Goal: Connect with others: Connect with others

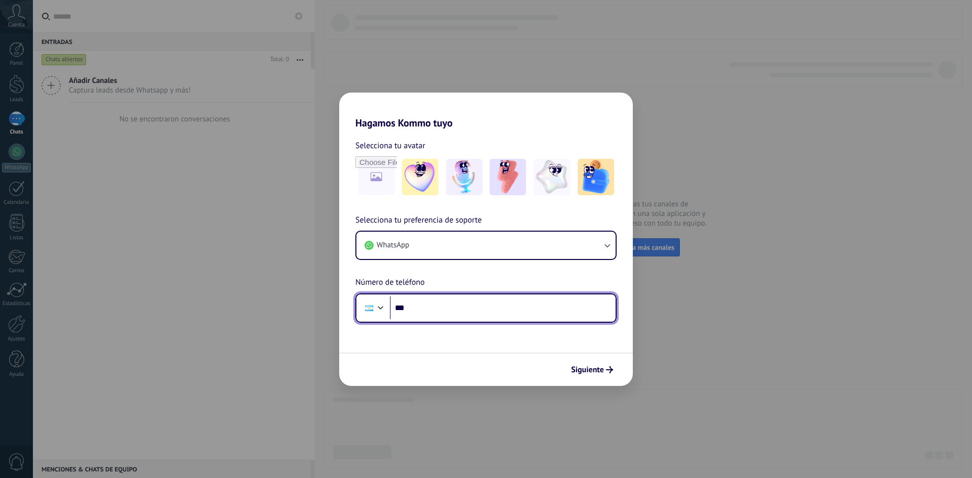
click at [458, 318] on input "***" at bounding box center [503, 308] width 226 height 23
type input "**********"
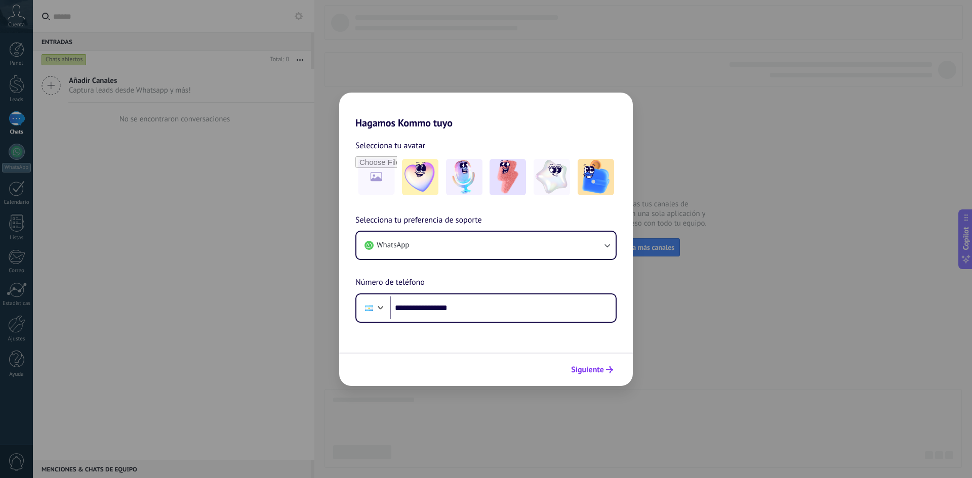
click at [598, 367] on span "Siguiente" at bounding box center [587, 370] width 33 height 7
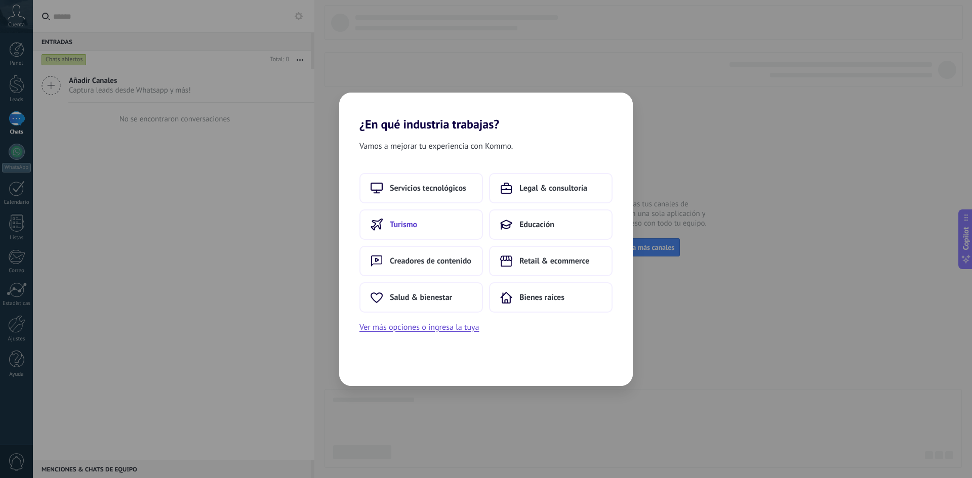
click at [443, 226] on button "Turismo" at bounding box center [421, 225] width 124 height 30
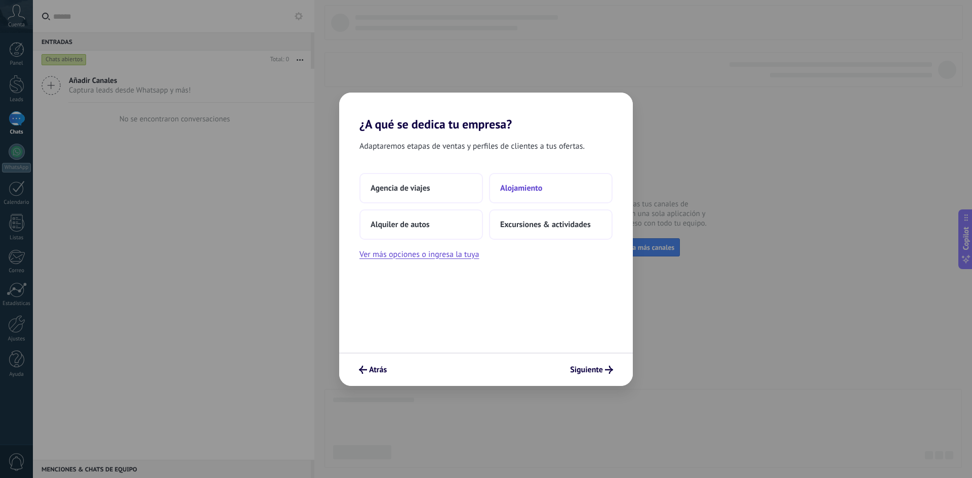
click at [509, 190] on span "Alojamiento" at bounding box center [521, 188] width 42 height 10
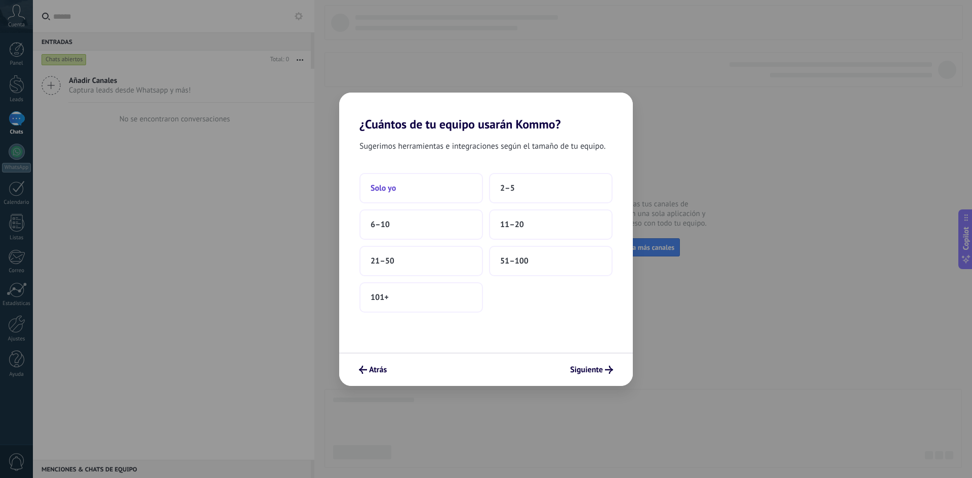
click at [416, 187] on button "Solo yo" at bounding box center [421, 188] width 124 height 30
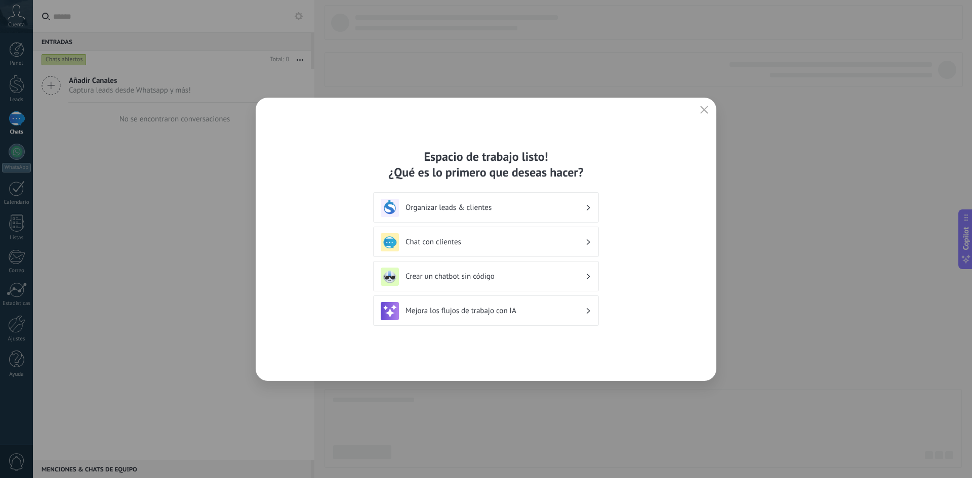
click at [458, 216] on div "Organizar leads & clientes" at bounding box center [486, 208] width 211 height 18
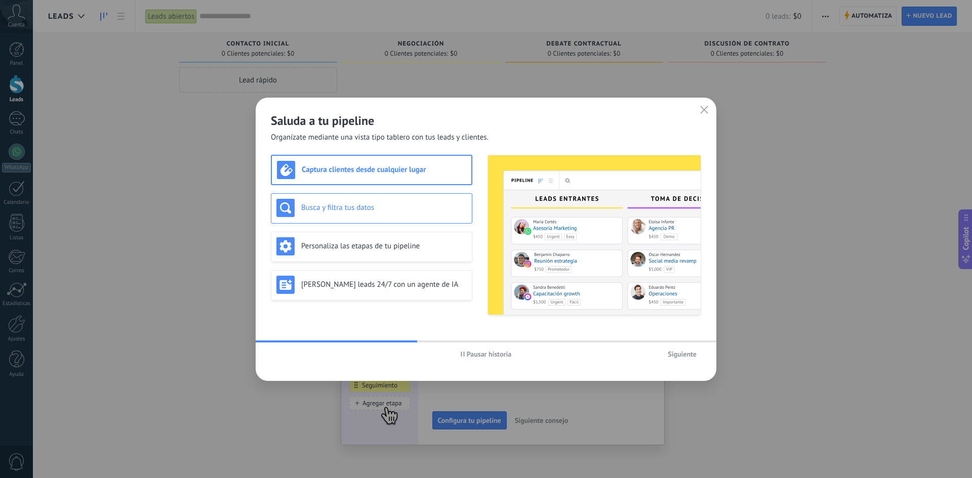
click at [343, 200] on div "Busca y filtra tus datos" at bounding box center [371, 208] width 190 height 18
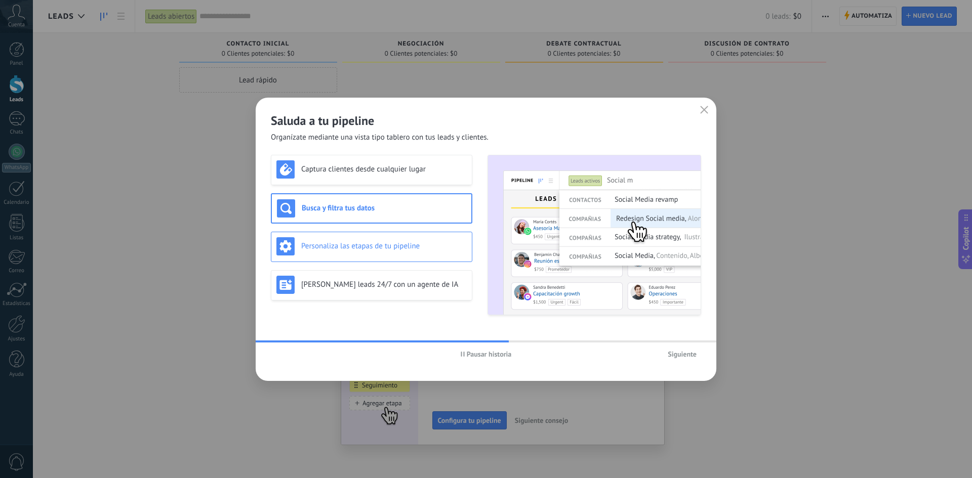
click at [369, 249] on h3 "Personaliza las etapas de tu pipeline" at bounding box center [384, 246] width 166 height 10
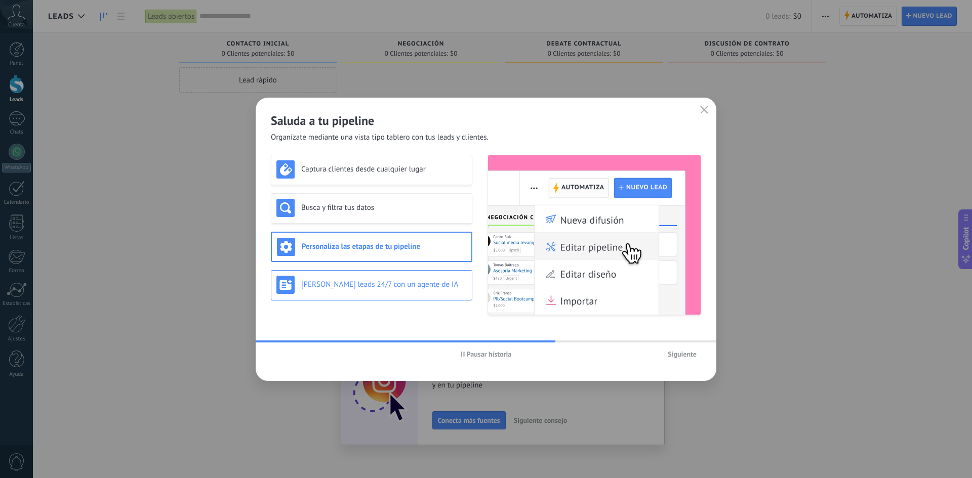
click at [370, 290] on div "[PERSON_NAME] leads 24/7 con un agente de IA" at bounding box center [371, 285] width 190 height 18
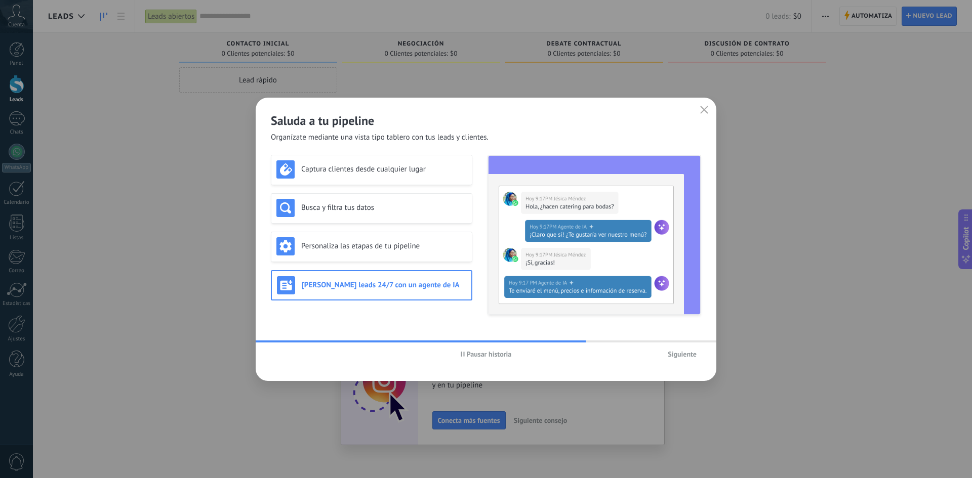
click at [676, 353] on span "Siguiente" at bounding box center [682, 354] width 29 height 7
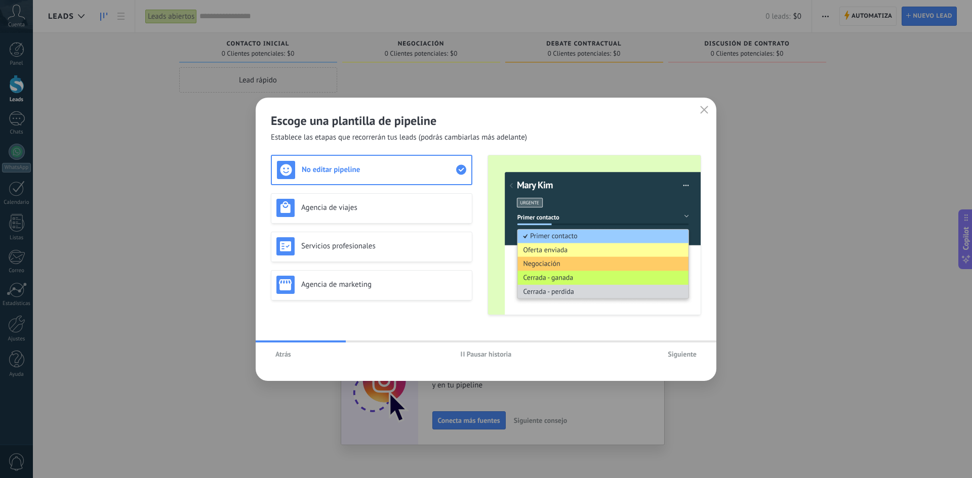
click at [288, 355] on span "Atrás" at bounding box center [283, 354] width 16 height 7
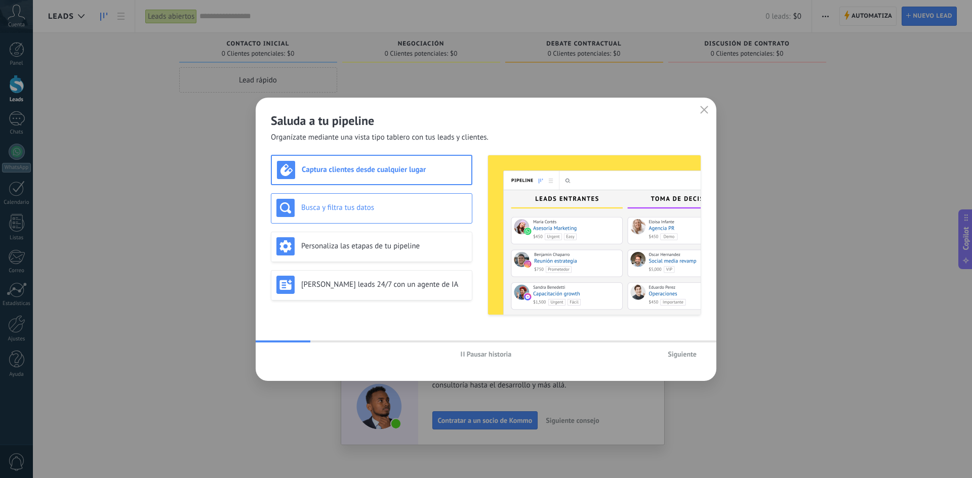
click at [345, 208] on h3 "Busca y filtra tus datos" at bounding box center [384, 208] width 166 height 10
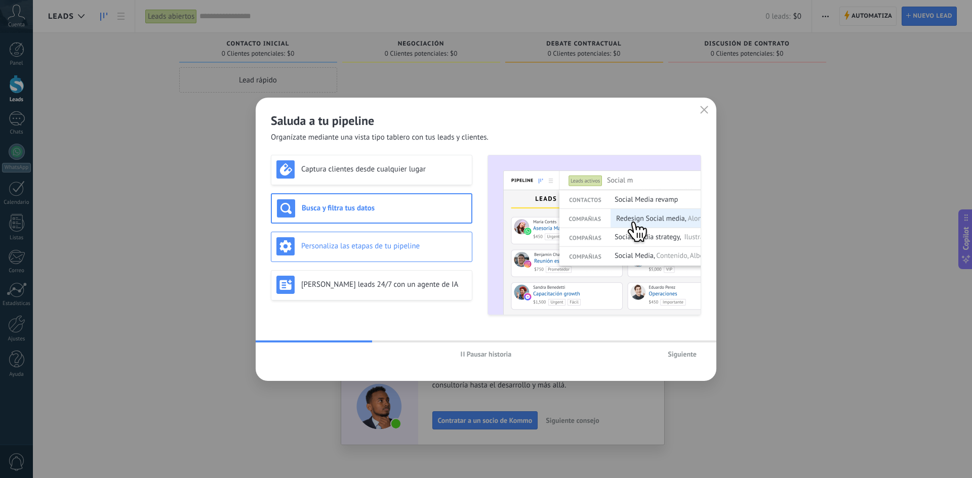
click at [382, 256] on div "Personaliza las etapas de tu pipeline" at bounding box center [371, 247] width 201 height 30
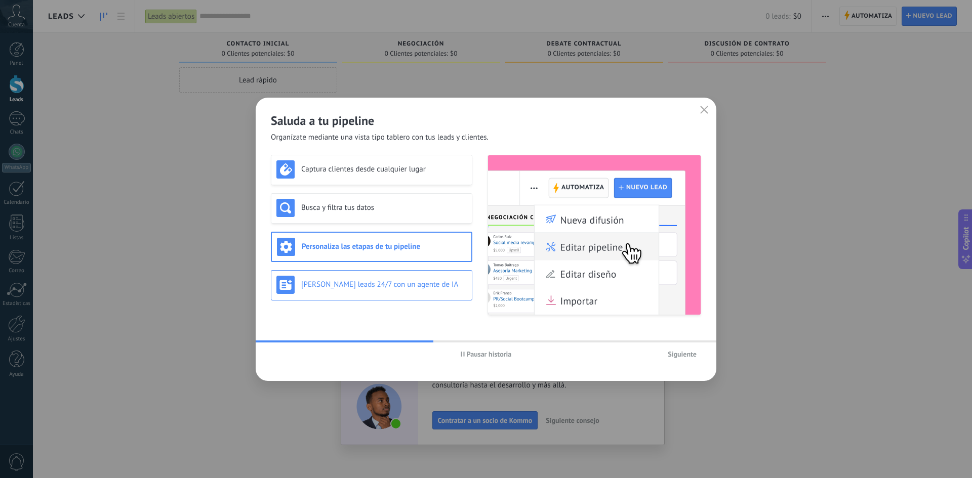
click at [384, 293] on div "[PERSON_NAME] leads 24/7 con un agente de IA" at bounding box center [371, 285] width 190 height 18
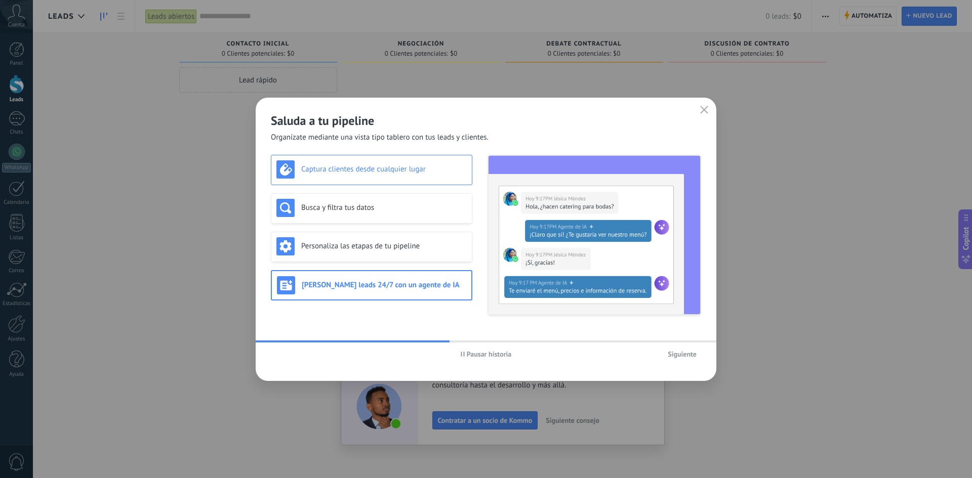
click at [327, 168] on h3 "Captura clientes desde cualquier lugar" at bounding box center [384, 170] width 166 height 10
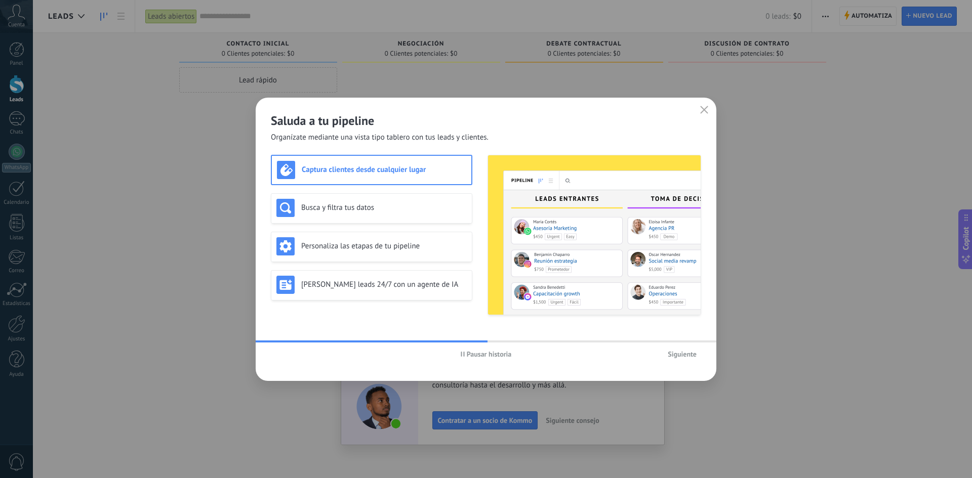
click at [680, 355] on span "Siguiente" at bounding box center [682, 354] width 29 height 7
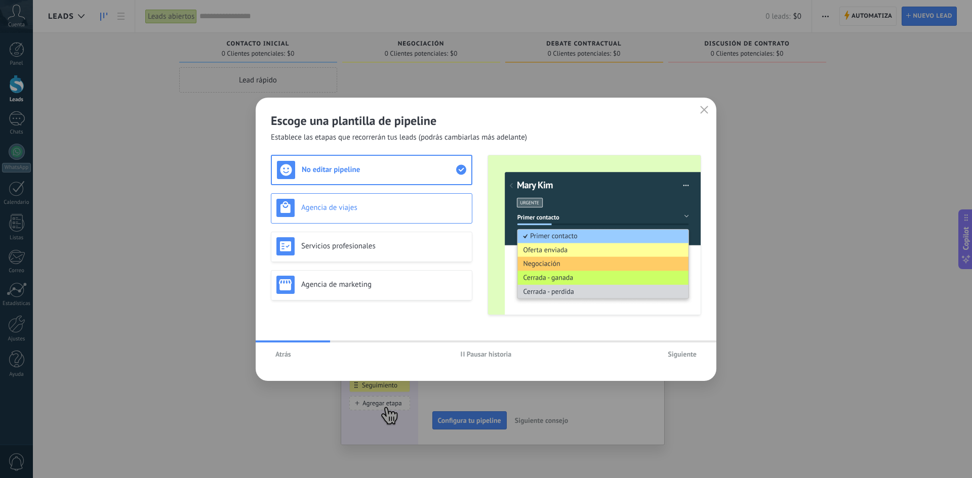
click at [338, 212] on h3 "Agencia de viajes" at bounding box center [384, 208] width 166 height 10
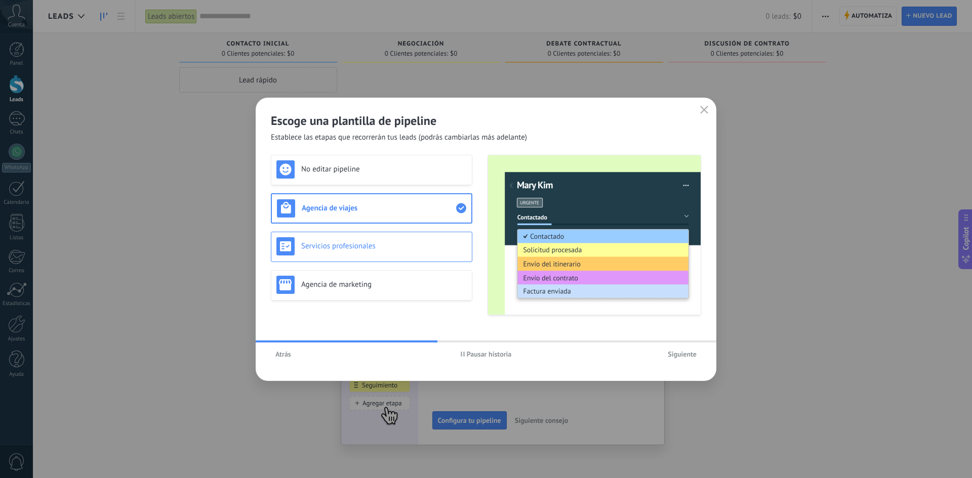
click at [331, 243] on h3 "Servicios profesionales" at bounding box center [384, 246] width 166 height 10
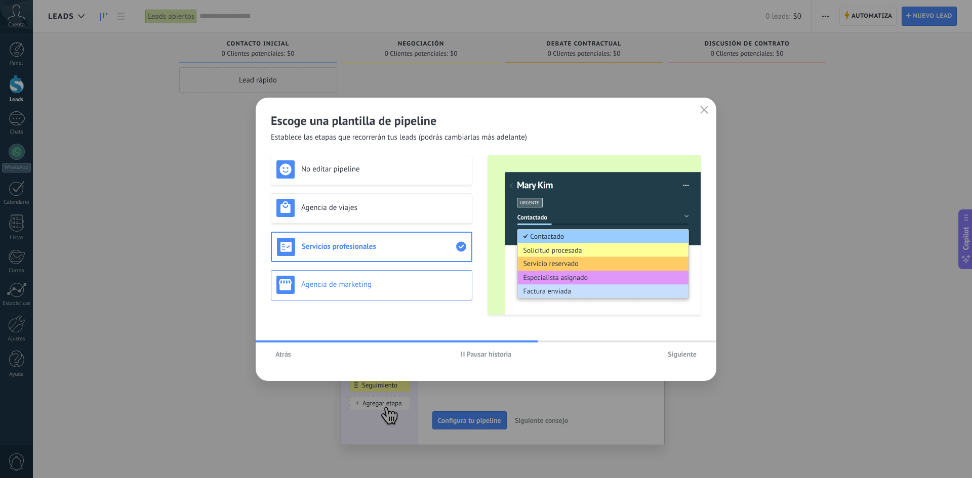
click at [381, 290] on div "Agencia de marketing" at bounding box center [371, 285] width 190 height 18
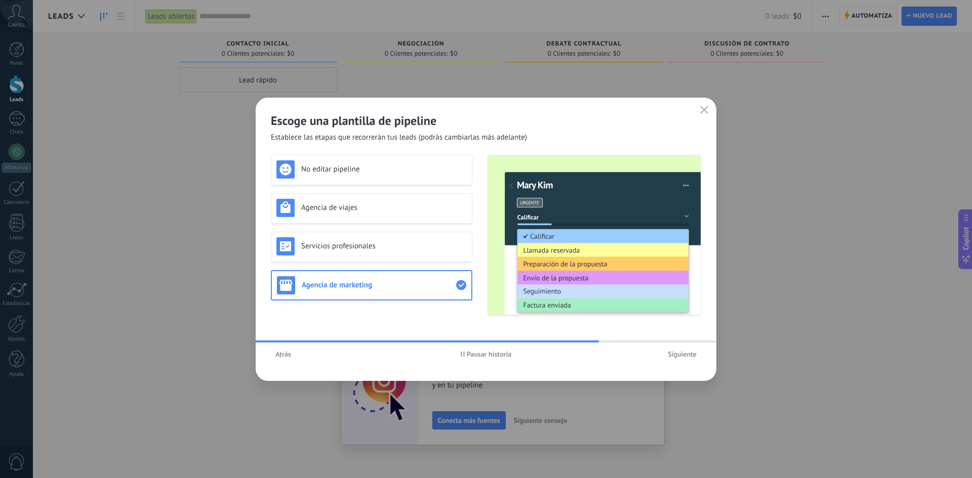
click at [684, 351] on span "Siguiente" at bounding box center [682, 354] width 29 height 7
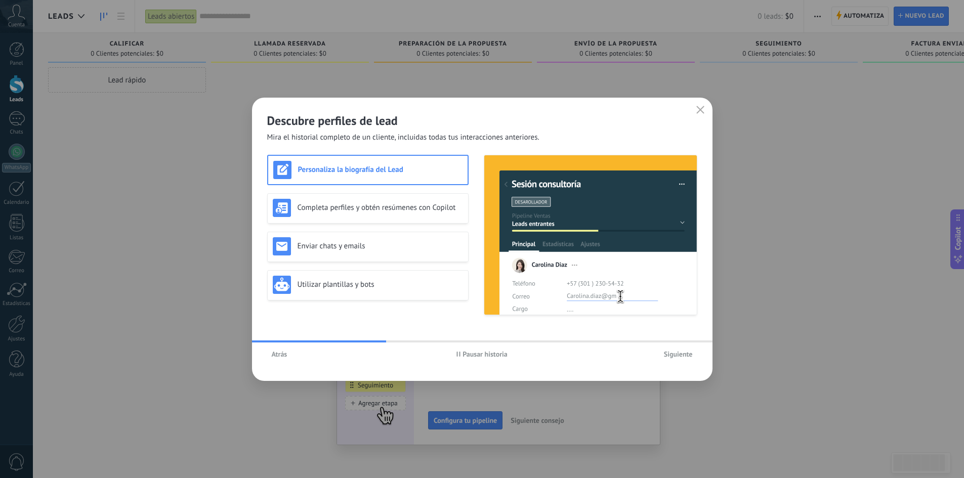
click at [277, 359] on button "Atrás" at bounding box center [279, 354] width 25 height 15
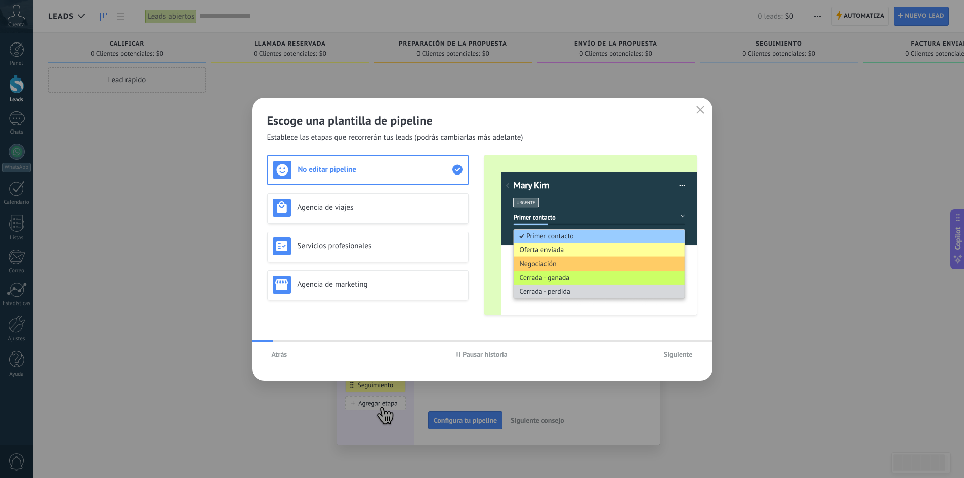
click at [277, 359] on button "Atrás" at bounding box center [279, 354] width 25 height 15
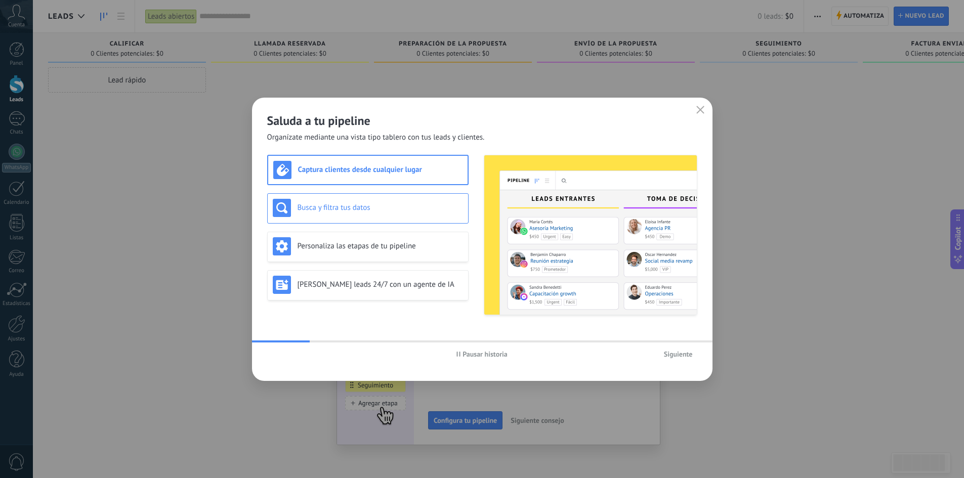
click at [334, 208] on h3 "Busca y filtra tus datos" at bounding box center [381, 208] width 166 height 10
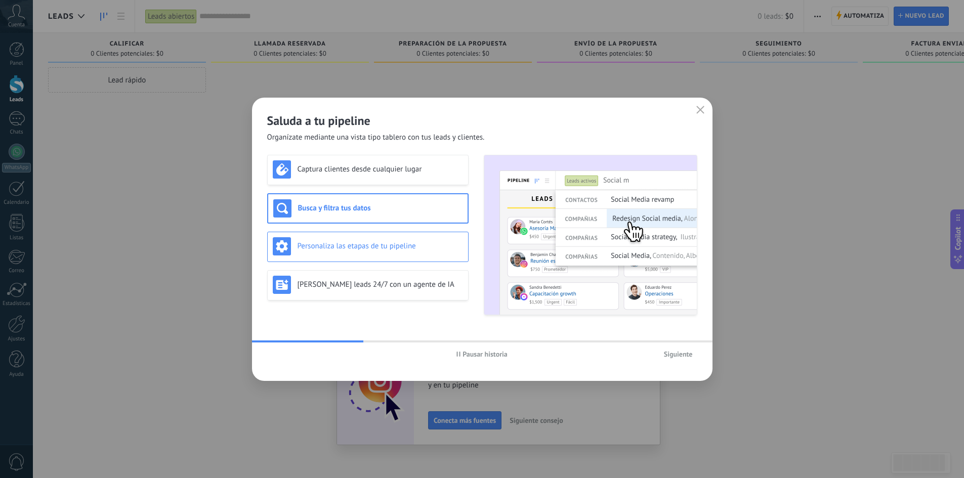
click at [332, 238] on div "Personaliza las etapas de tu pipeline" at bounding box center [368, 246] width 190 height 18
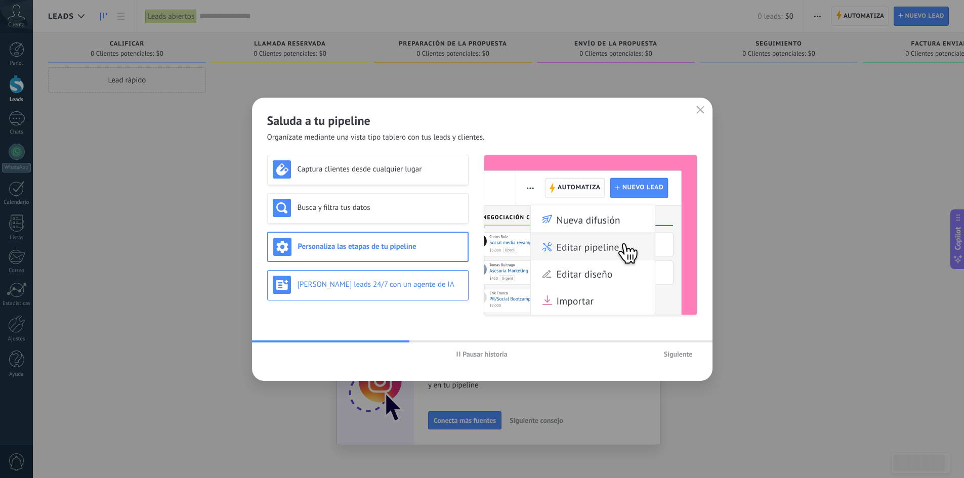
click at [332, 278] on div "[PERSON_NAME] leads 24/7 con un agente de IA" at bounding box center [368, 285] width 190 height 18
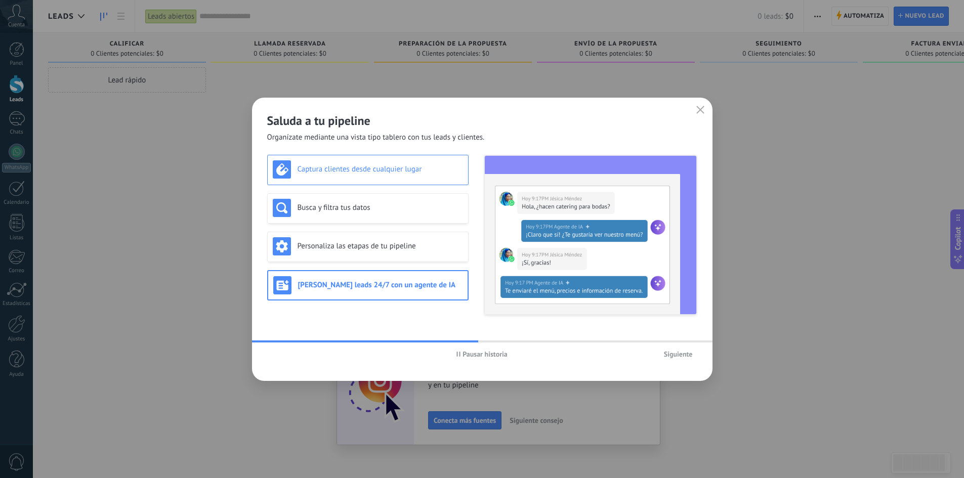
click at [353, 184] on div "Captura clientes desde cualquier lugar" at bounding box center [367, 170] width 201 height 30
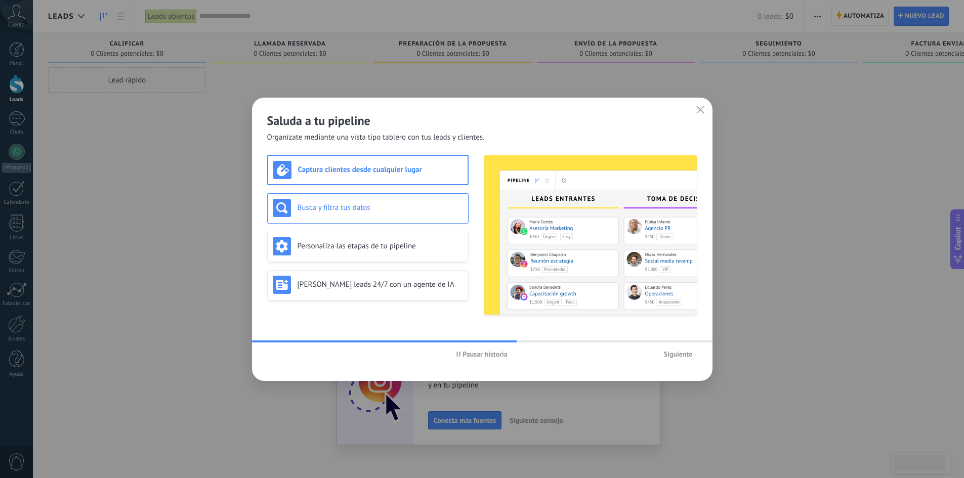
click at [370, 217] on div "Busca y filtra tus datos" at bounding box center [367, 208] width 201 height 30
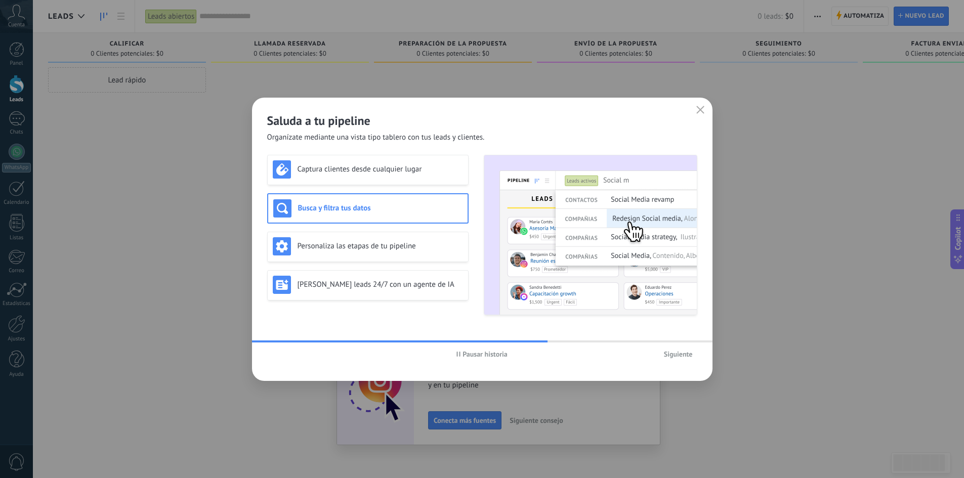
click at [672, 355] on span "Siguiente" at bounding box center [678, 354] width 29 height 7
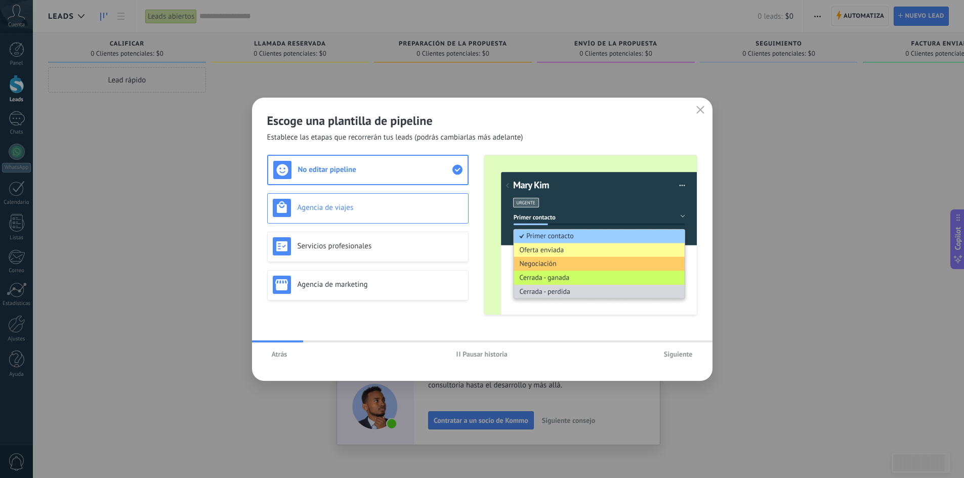
click at [351, 217] on div "Agencia de viajes" at bounding box center [367, 208] width 201 height 30
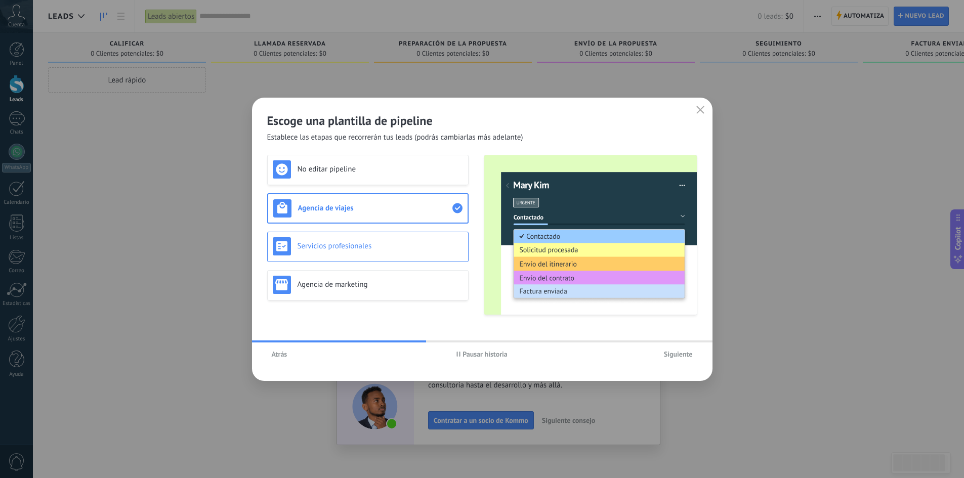
click at [362, 246] on h3 "Servicios profesionales" at bounding box center [381, 246] width 166 height 10
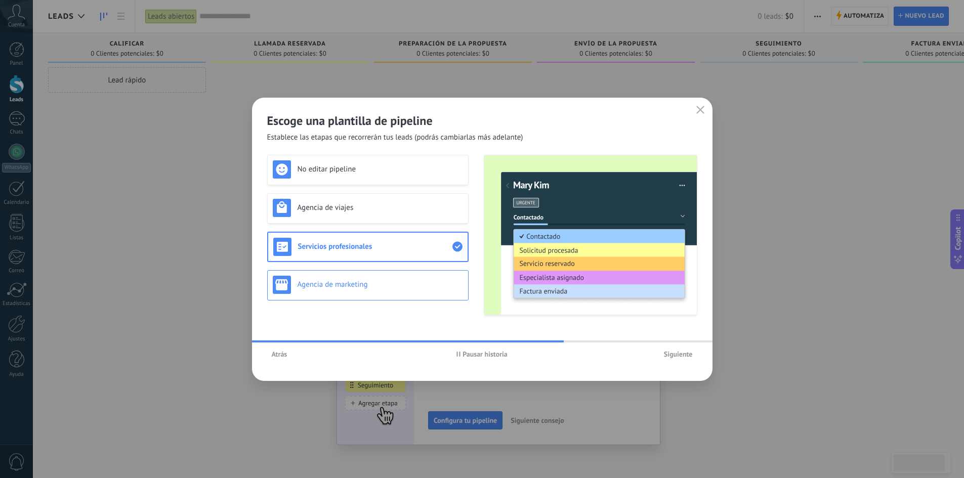
click at [394, 293] on div "Agencia de marketing" at bounding box center [368, 285] width 190 height 18
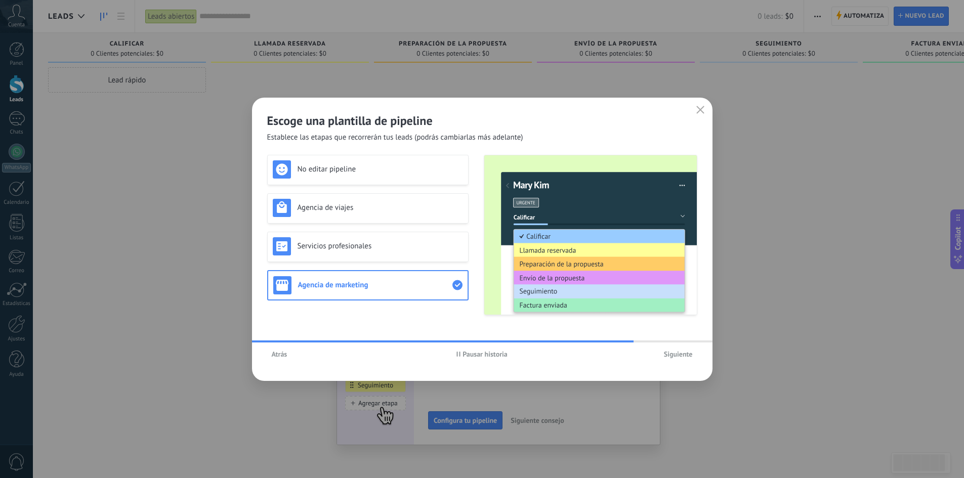
click at [672, 353] on span "Siguiente" at bounding box center [678, 354] width 29 height 7
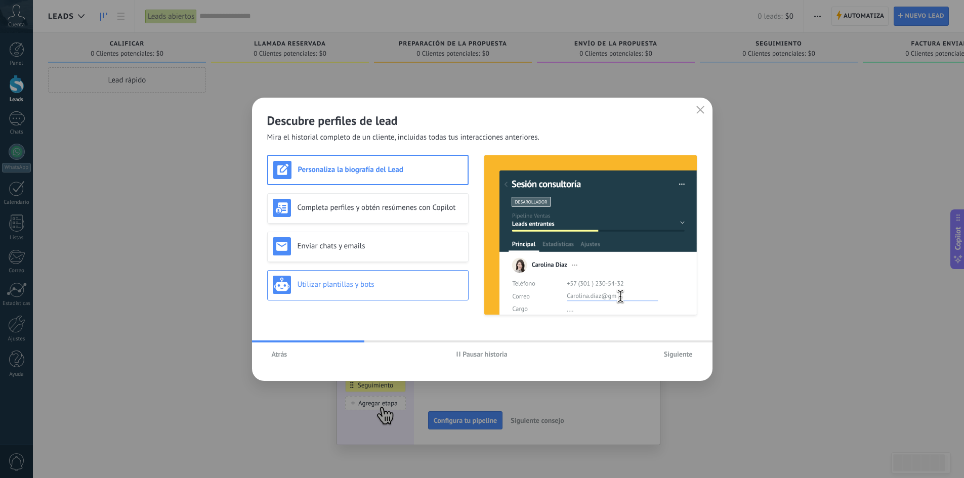
click at [363, 281] on h3 "Utilizar plantillas y bots" at bounding box center [381, 285] width 166 height 10
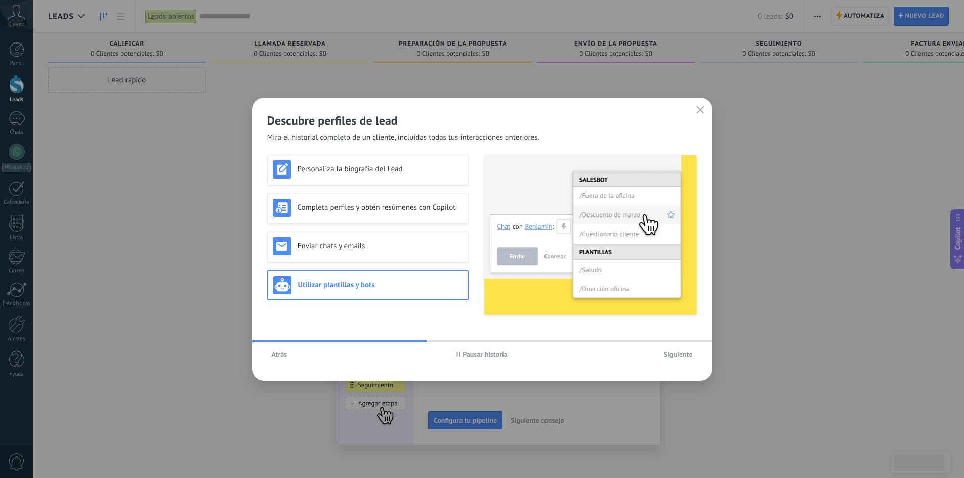
click at [691, 356] on span "Siguiente" at bounding box center [678, 354] width 29 height 7
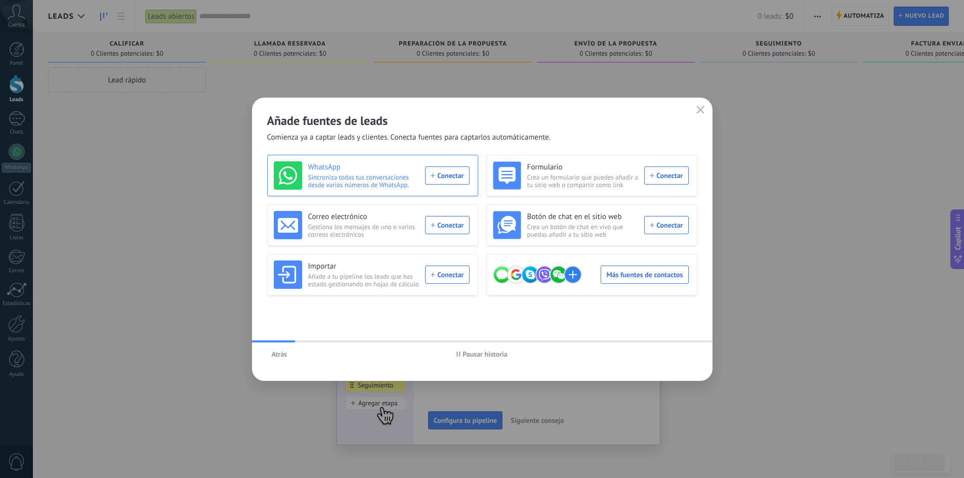
click at [435, 177] on div "WhatsApp Sincroniza todas tus conversaciones desde varios números de WhatsApp. …" at bounding box center [372, 175] width 196 height 28
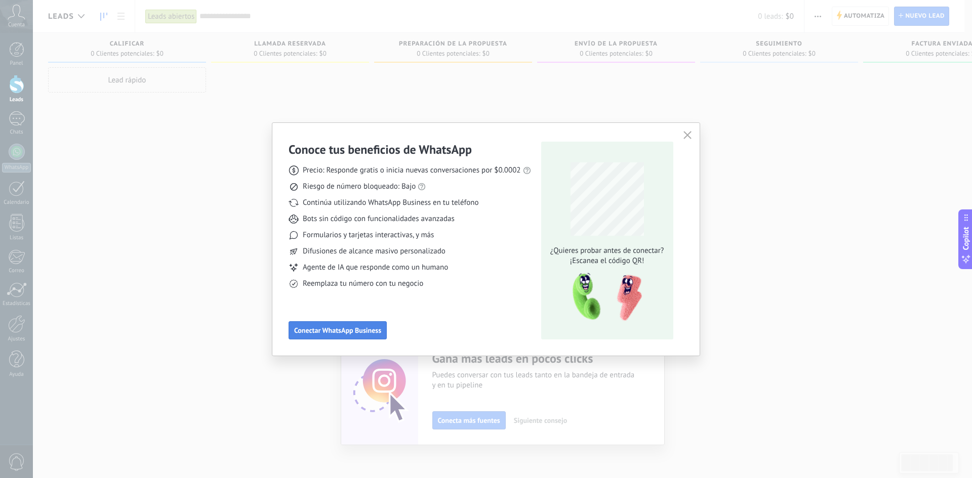
click at [374, 331] on span "Conectar WhatsApp Business" at bounding box center [337, 330] width 87 height 7
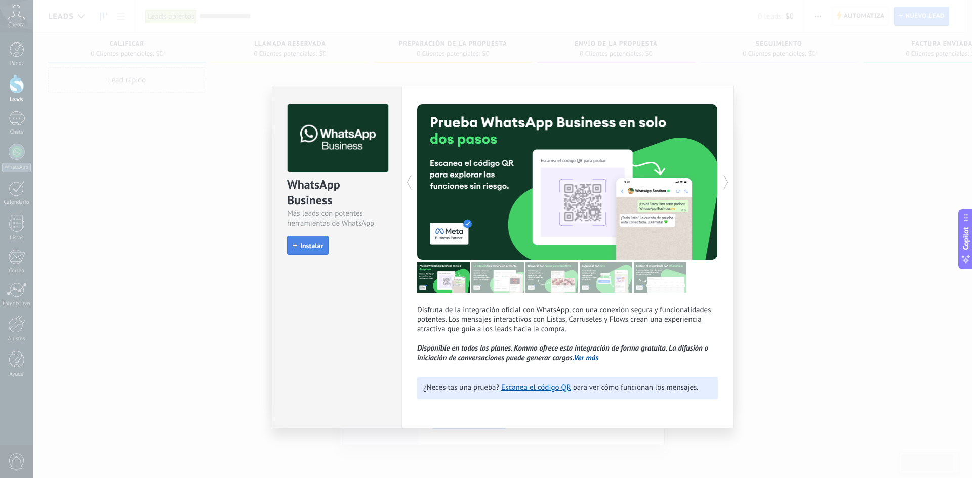
click at [303, 249] on span "Instalar" at bounding box center [311, 245] width 23 height 7
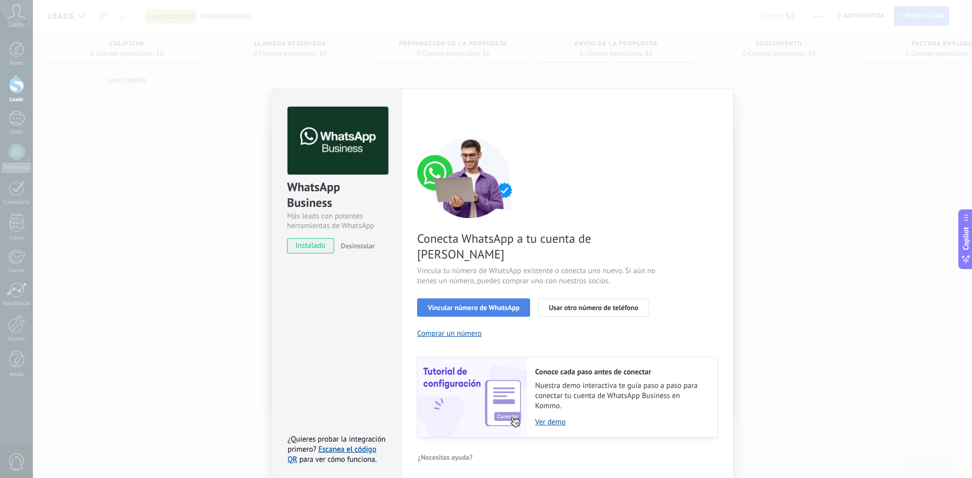
click at [456, 304] on span "Vincular número de WhatsApp" at bounding box center [474, 307] width 92 height 7
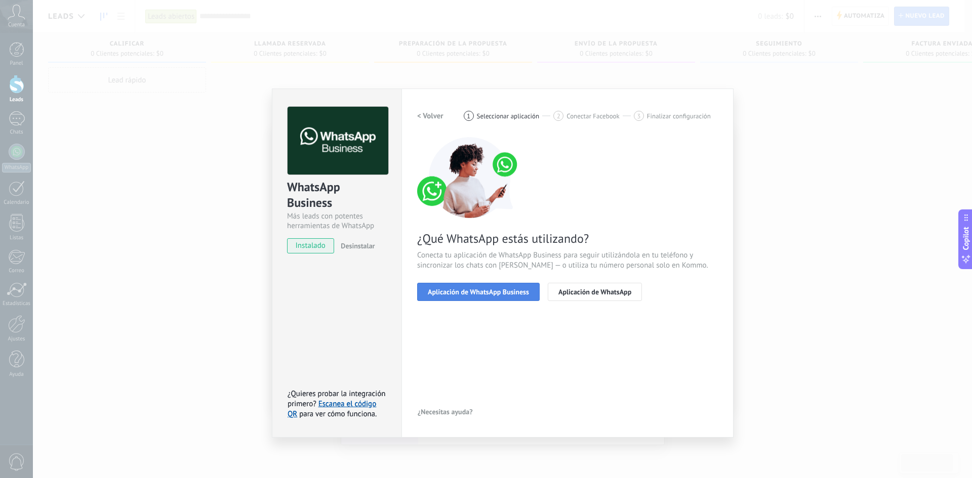
click at [510, 293] on span "Aplicación de WhatsApp Business" at bounding box center [478, 292] width 101 height 7
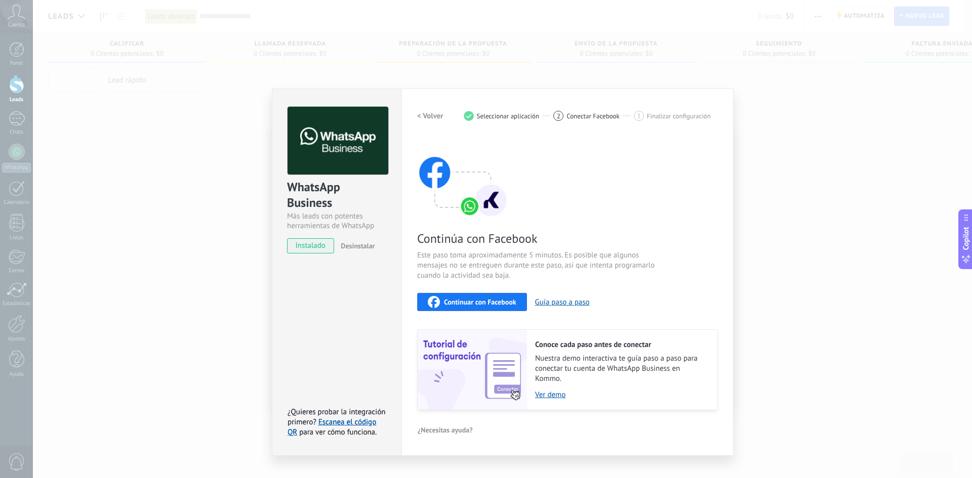
click at [469, 302] on span "Continuar con Facebook" at bounding box center [480, 302] width 72 height 7
click at [506, 301] on span "Continuar con Facebook" at bounding box center [480, 302] width 72 height 7
